Goal: Information Seeking & Learning: Compare options

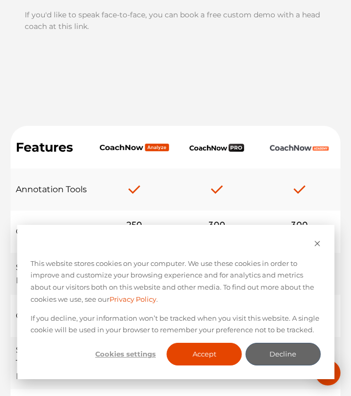
scroll to position [309, 0]
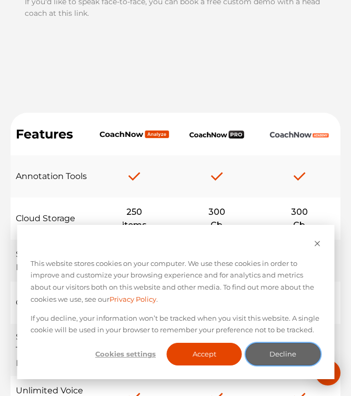
click at [273, 359] on button "Decline" at bounding box center [283, 354] width 75 height 23
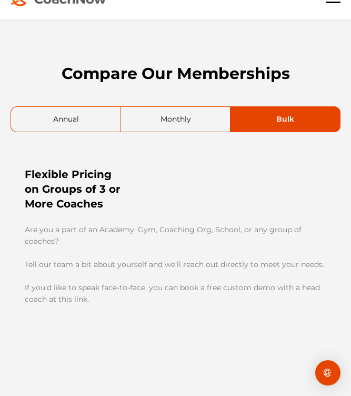
scroll to position [0, 0]
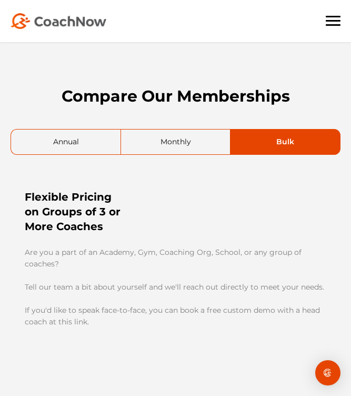
click at [165, 135] on link "Monthly" at bounding box center [175, 142] width 109 height 25
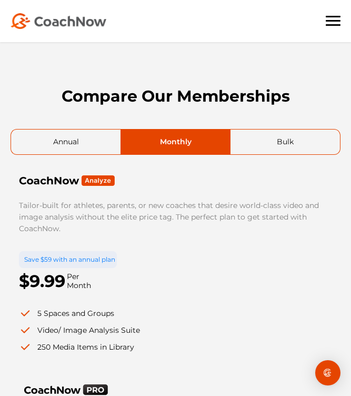
click at [85, 140] on link "Annual" at bounding box center [66, 142] width 110 height 25
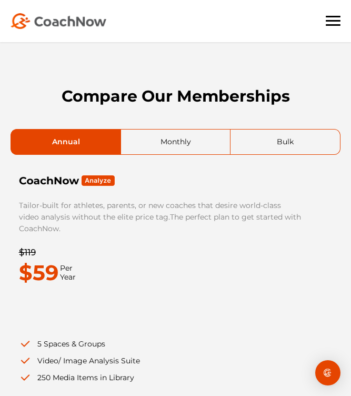
click at [183, 151] on link "Monthly" at bounding box center [175, 142] width 109 height 25
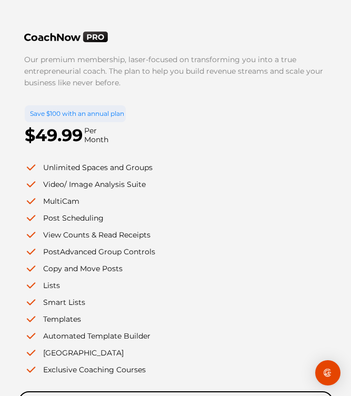
scroll to position [334, 0]
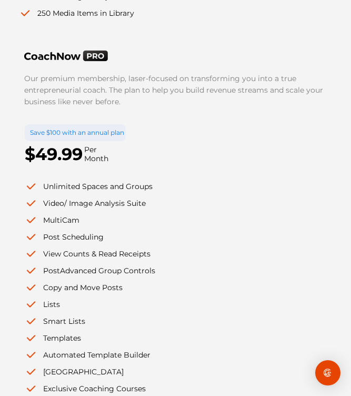
click at [251, 181] on li "Unlimited Spaces and Groups" at bounding box center [175, 187] width 300 height 12
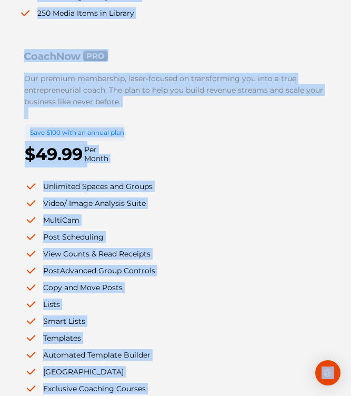
scroll to position [0, 0]
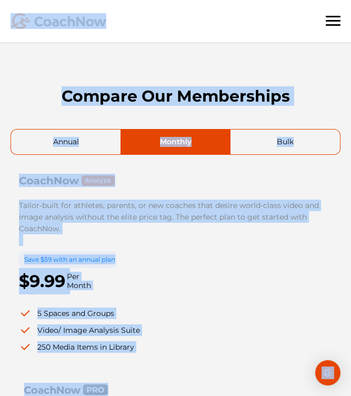
click at [59, 57] on div "Compare Our Memberships" at bounding box center [176, 74] width 330 height 64
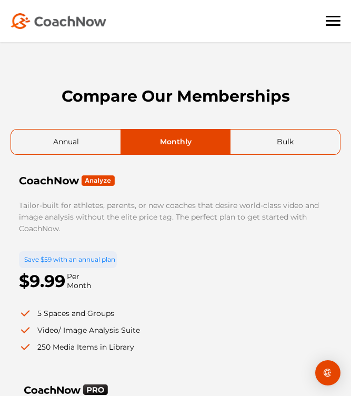
click at [60, 23] on img at bounding box center [59, 21] width 96 height 16
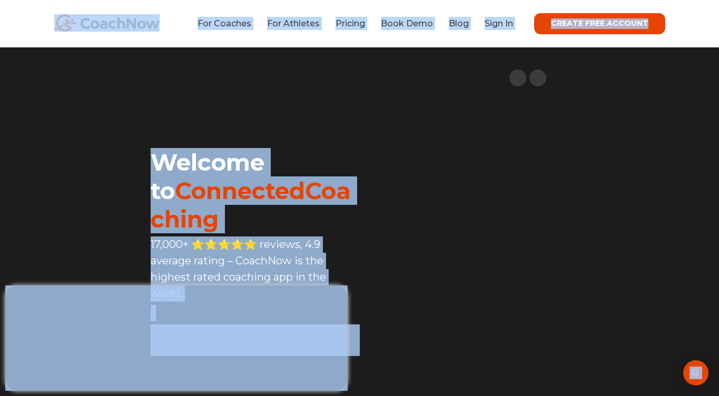
click at [86, 197] on div "Welcome to ConnectedCoaching 17,000+ ⭐️⭐️⭐️⭐️⭐️ reviews, 4.9 average rating – C…" at bounding box center [222, 239] width 273 height 353
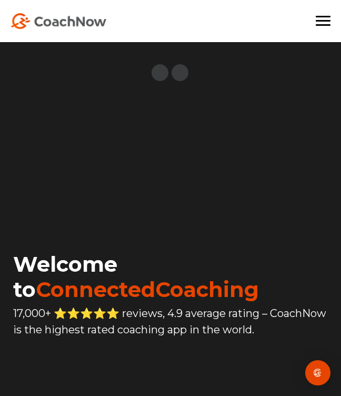
drag, startPoint x: 325, startPoint y: 277, endPoint x: 585, endPoint y: 292, distance: 260.2
